Goal: Information Seeking & Learning: Understand process/instructions

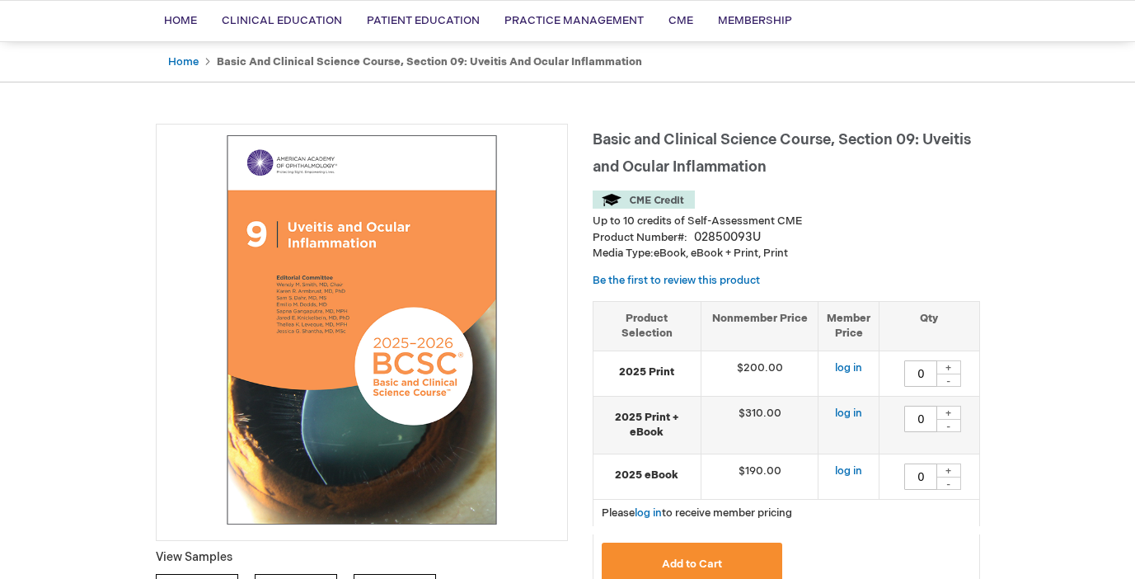
scroll to position [121, 0]
click at [404, 355] on img at bounding box center [362, 329] width 394 height 394
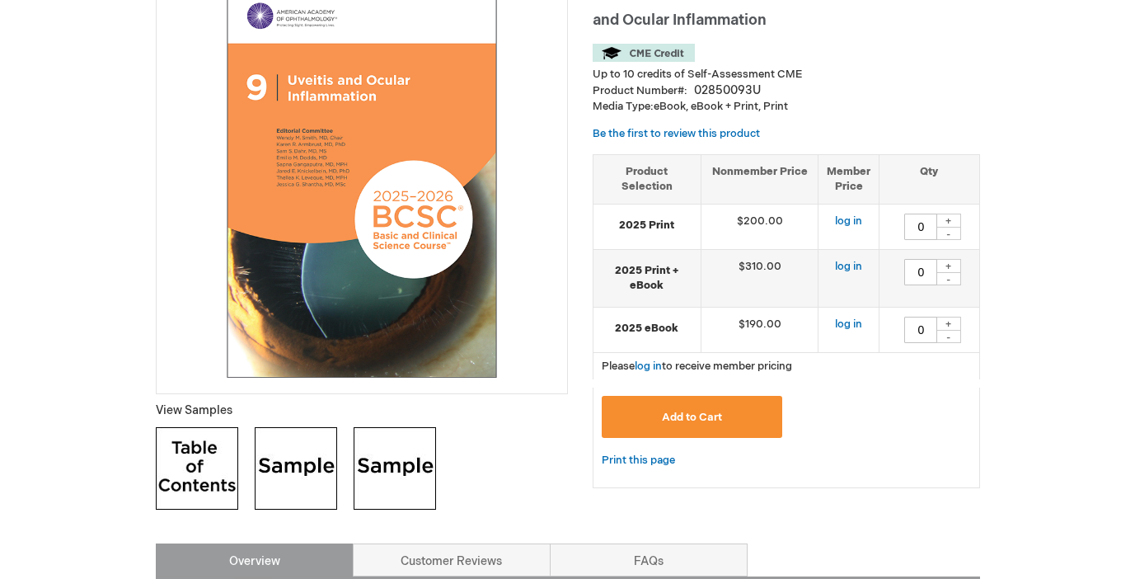
scroll to position [0, 0]
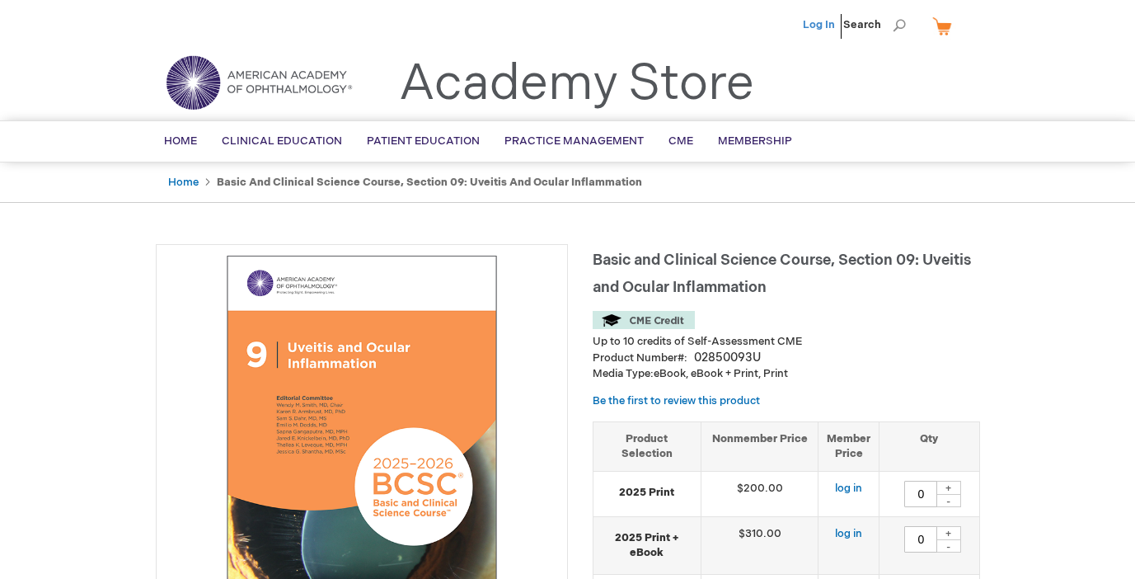
click at [826, 29] on link "Log In" at bounding box center [819, 24] width 32 height 13
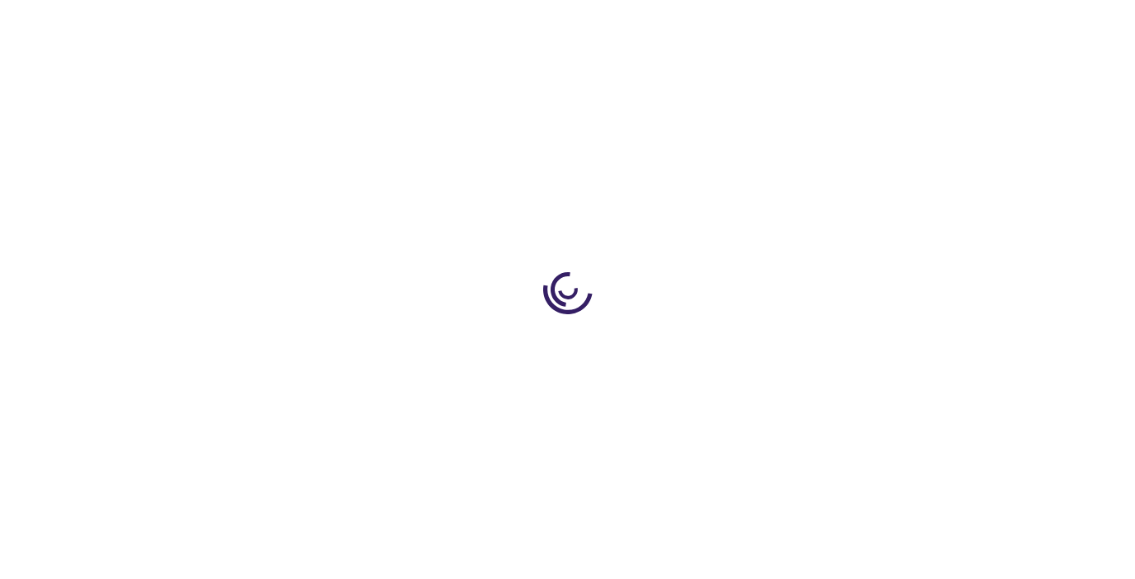
type input "0"
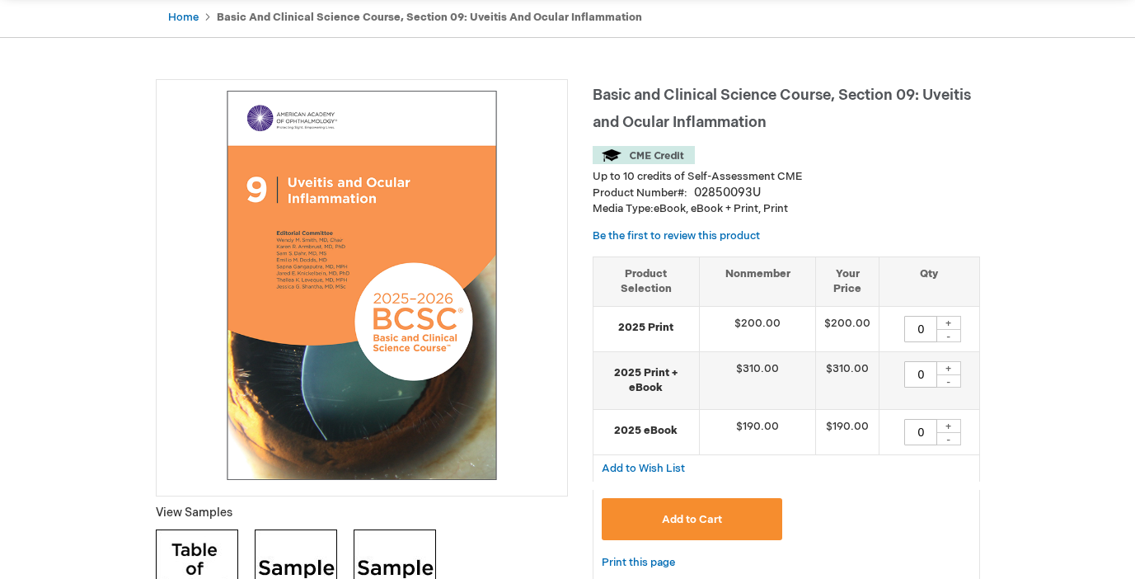
scroll to position [160, 0]
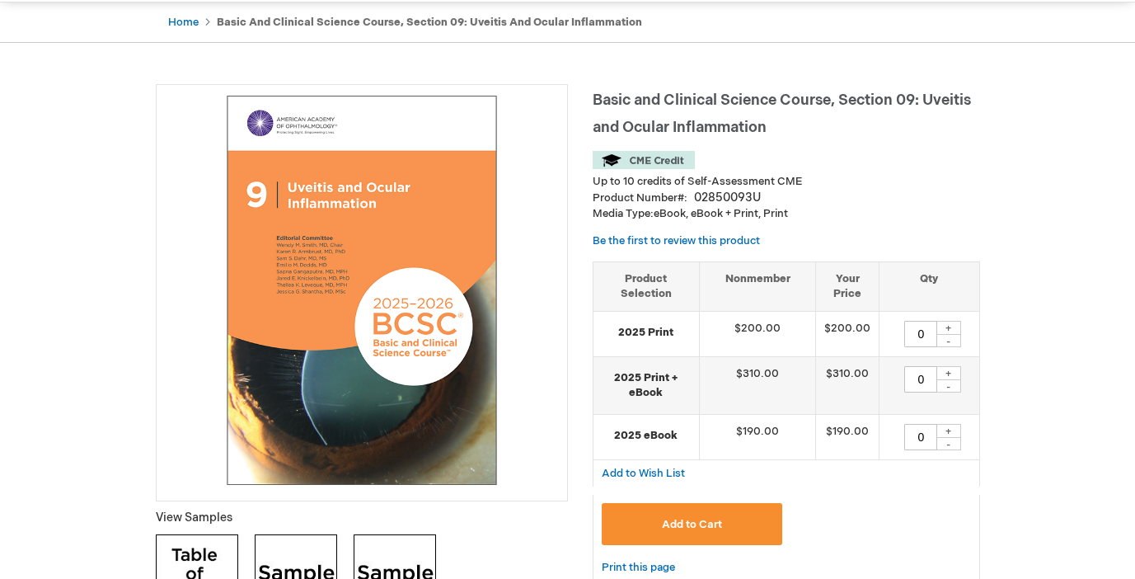
click at [438, 359] on img at bounding box center [362, 290] width 394 height 394
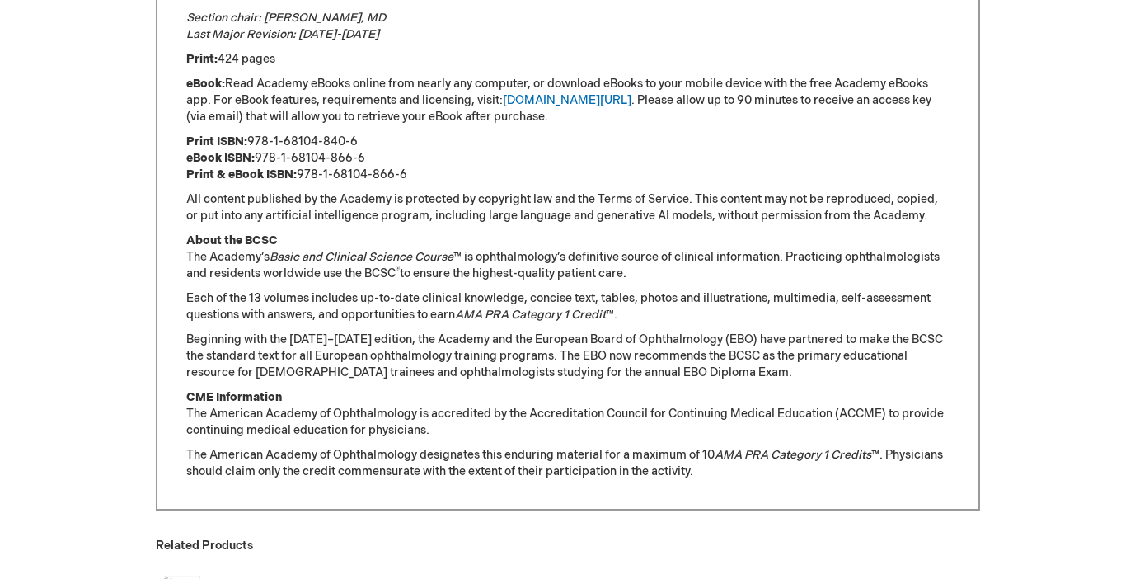
scroll to position [1237, 0]
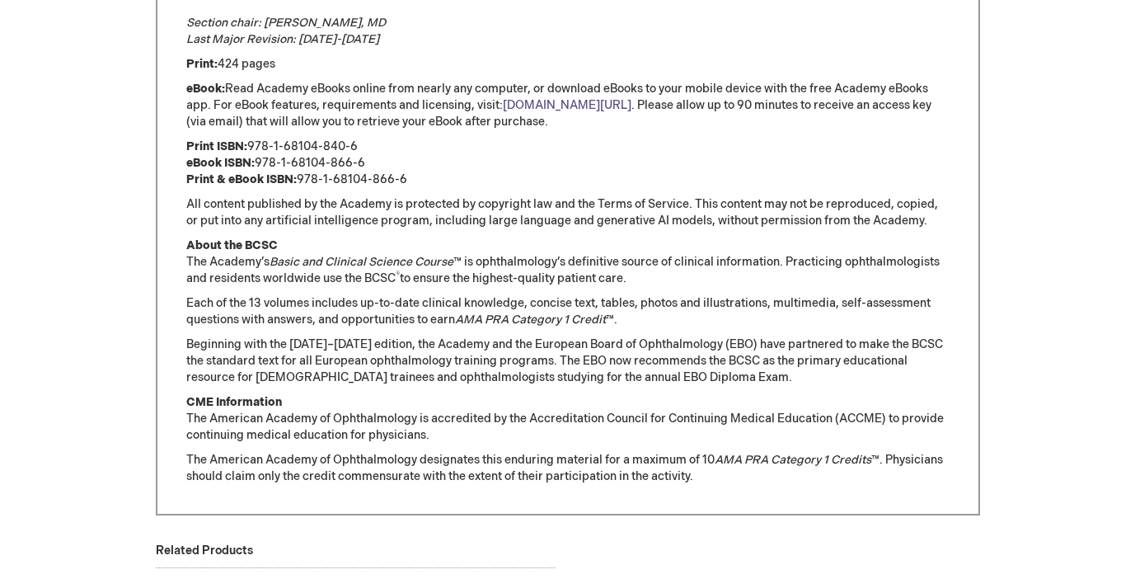
click at [526, 98] on link "[DOMAIN_NAME][URL]" at bounding box center [567, 105] width 129 height 14
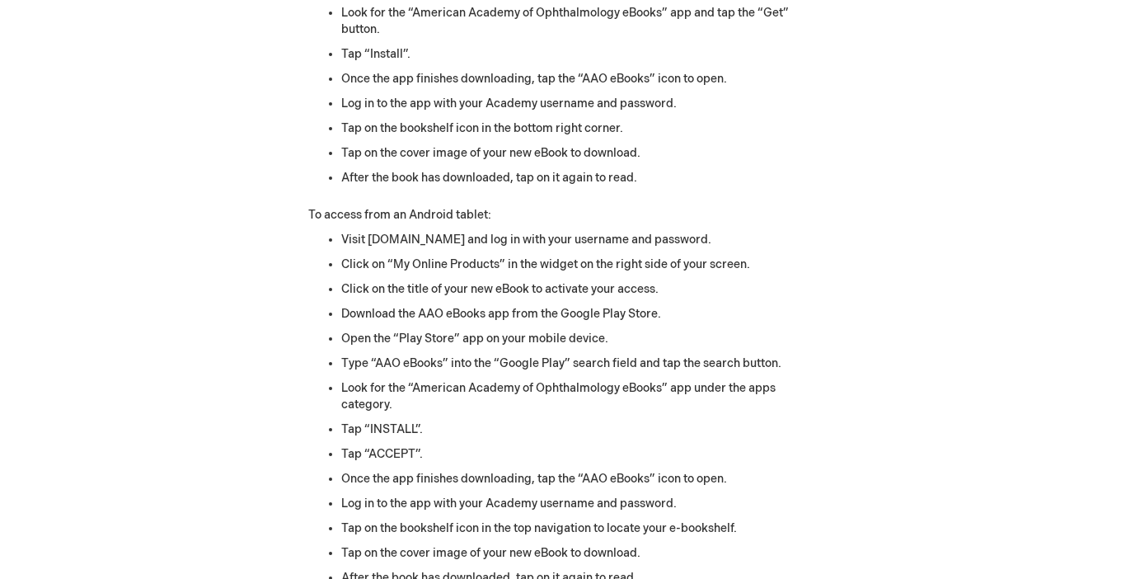
scroll to position [2169, 0]
